Goal: Transaction & Acquisition: Subscribe to service/newsletter

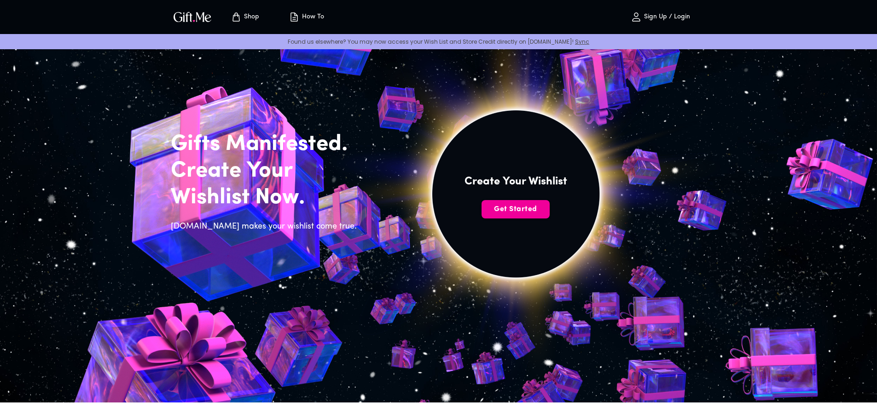
click at [524, 208] on span "Get Started" at bounding box center [515, 209] width 68 height 10
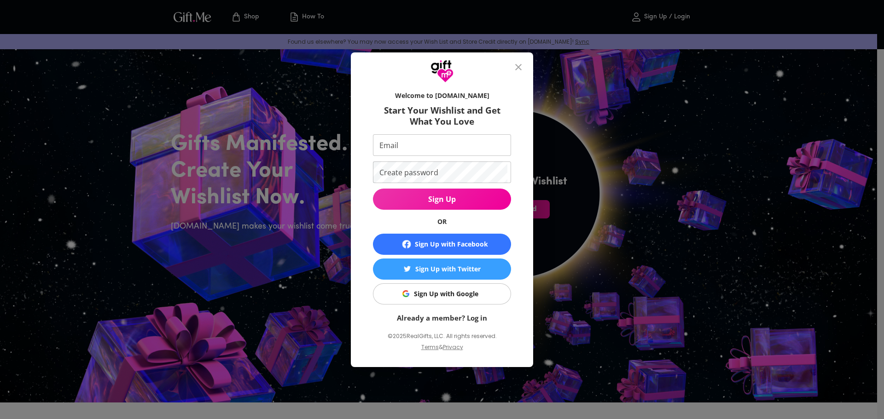
click at [475, 244] on div "Sign Up with Facebook" at bounding box center [451, 244] width 73 height 10
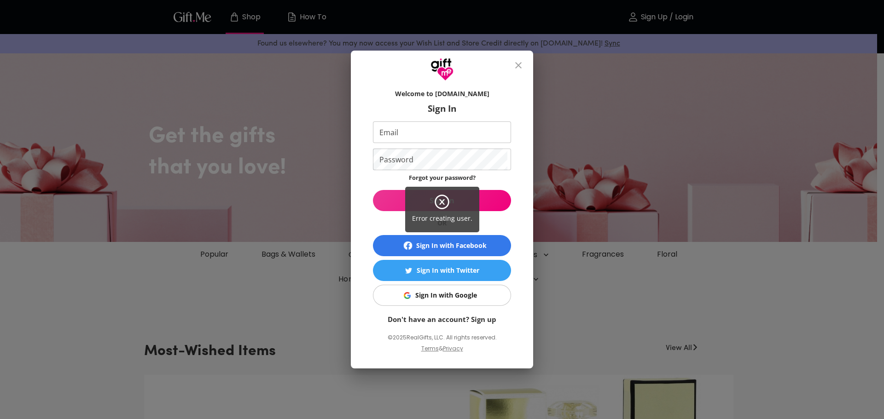
click at [443, 205] on icon at bounding box center [442, 202] width 17 height 17
click at [518, 67] on icon "close" at bounding box center [518, 65] width 11 height 11
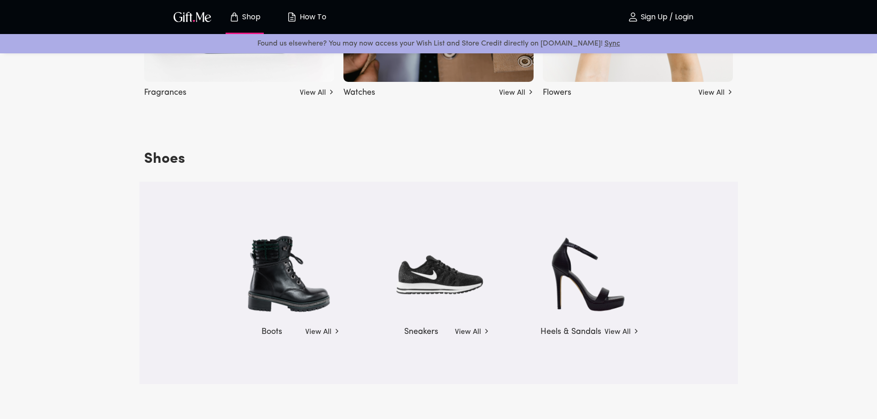
scroll to position [1289, 0]
